Goal: Transaction & Acquisition: Purchase product/service

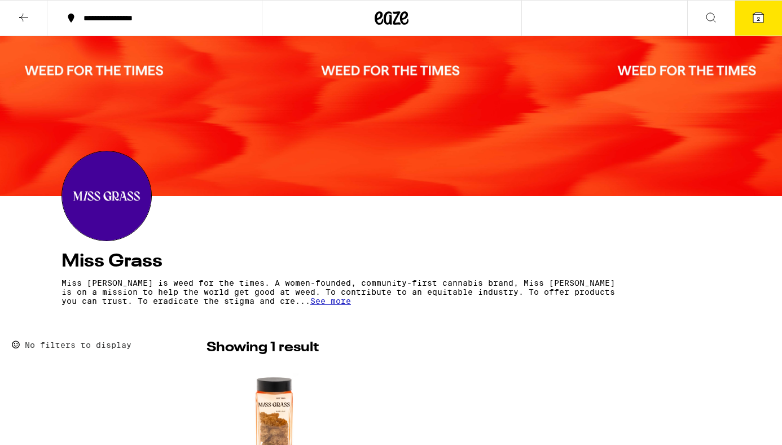
click at [389, 15] on icon at bounding box center [392, 18] width 34 height 20
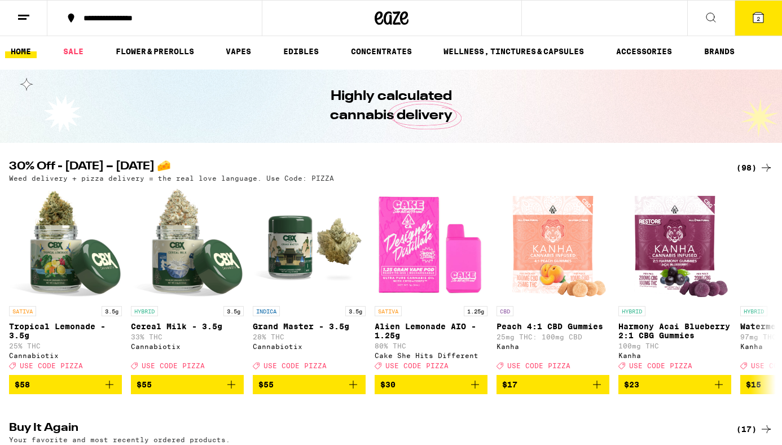
click at [744, 161] on div "(98)" at bounding box center [754, 168] width 37 height 14
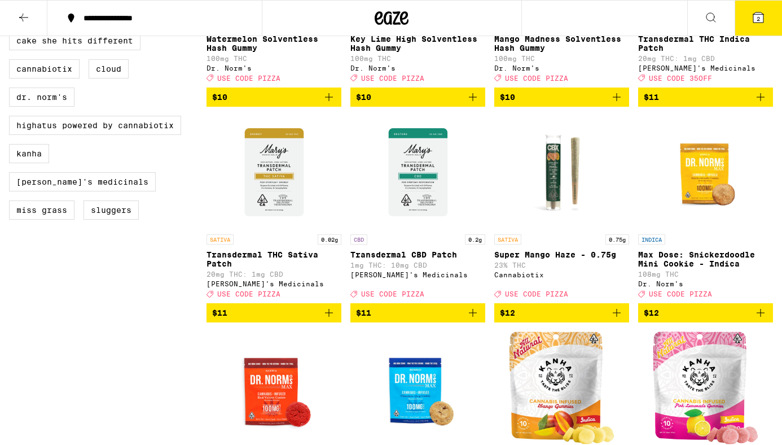
scroll to position [619, 0]
